Goal: Navigation & Orientation: Find specific page/section

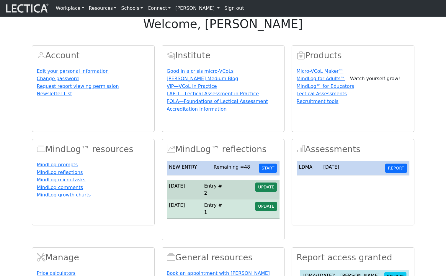
click at [196, 9] on link "[PERSON_NAME]" at bounding box center [197, 8] width 49 height 12
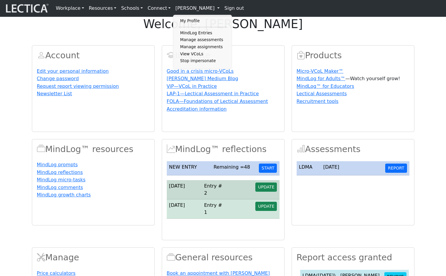
click at [291, 46] on div "welcome, Nicholas Maisano Account Edit your personal information Change passwor…" at bounding box center [223, 175] width 446 height 317
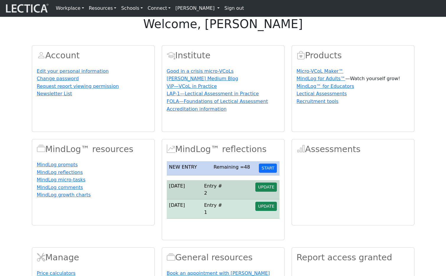
click at [190, 9] on link "[PERSON_NAME]" at bounding box center [197, 8] width 49 height 12
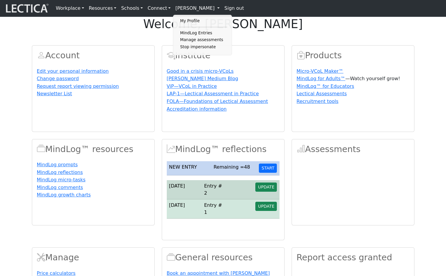
click at [261, 48] on div "welcome, Nicholas Maisano Account Edit your personal information Change passwor…" at bounding box center [223, 175] width 446 height 317
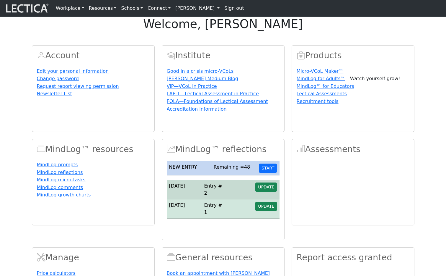
click at [193, 9] on link "[PERSON_NAME]" at bounding box center [197, 8] width 49 height 12
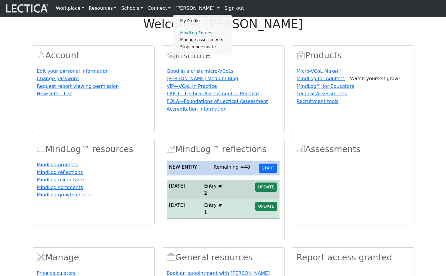
click at [195, 34] on link "MindLog Entries" at bounding box center [203, 33] width 49 height 7
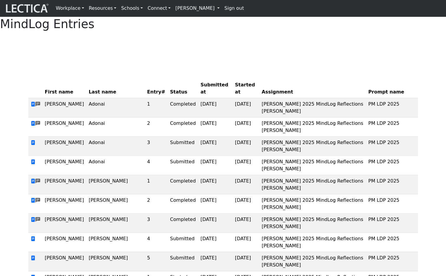
click at [195, 8] on link "[PERSON_NAME]" at bounding box center [197, 8] width 49 height 12
click at [190, 10] on link "[PERSON_NAME]" at bounding box center [197, 8] width 49 height 12
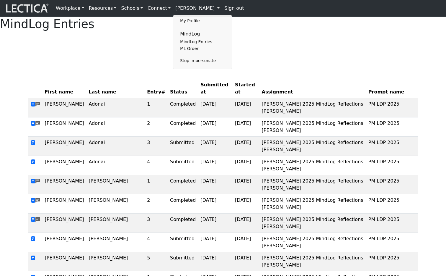
click at [260, 51] on div at bounding box center [223, 43] width 390 height 15
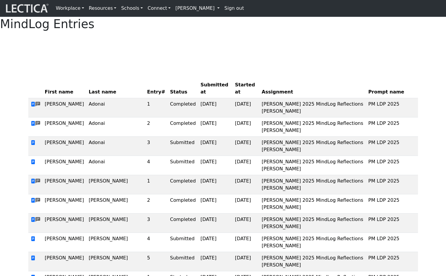
click at [185, 10] on link "[PERSON_NAME]" at bounding box center [197, 8] width 49 height 12
click at [188, 14] on link "[PERSON_NAME]" at bounding box center [197, 8] width 49 height 12
